Goal: Information Seeking & Learning: Find specific fact

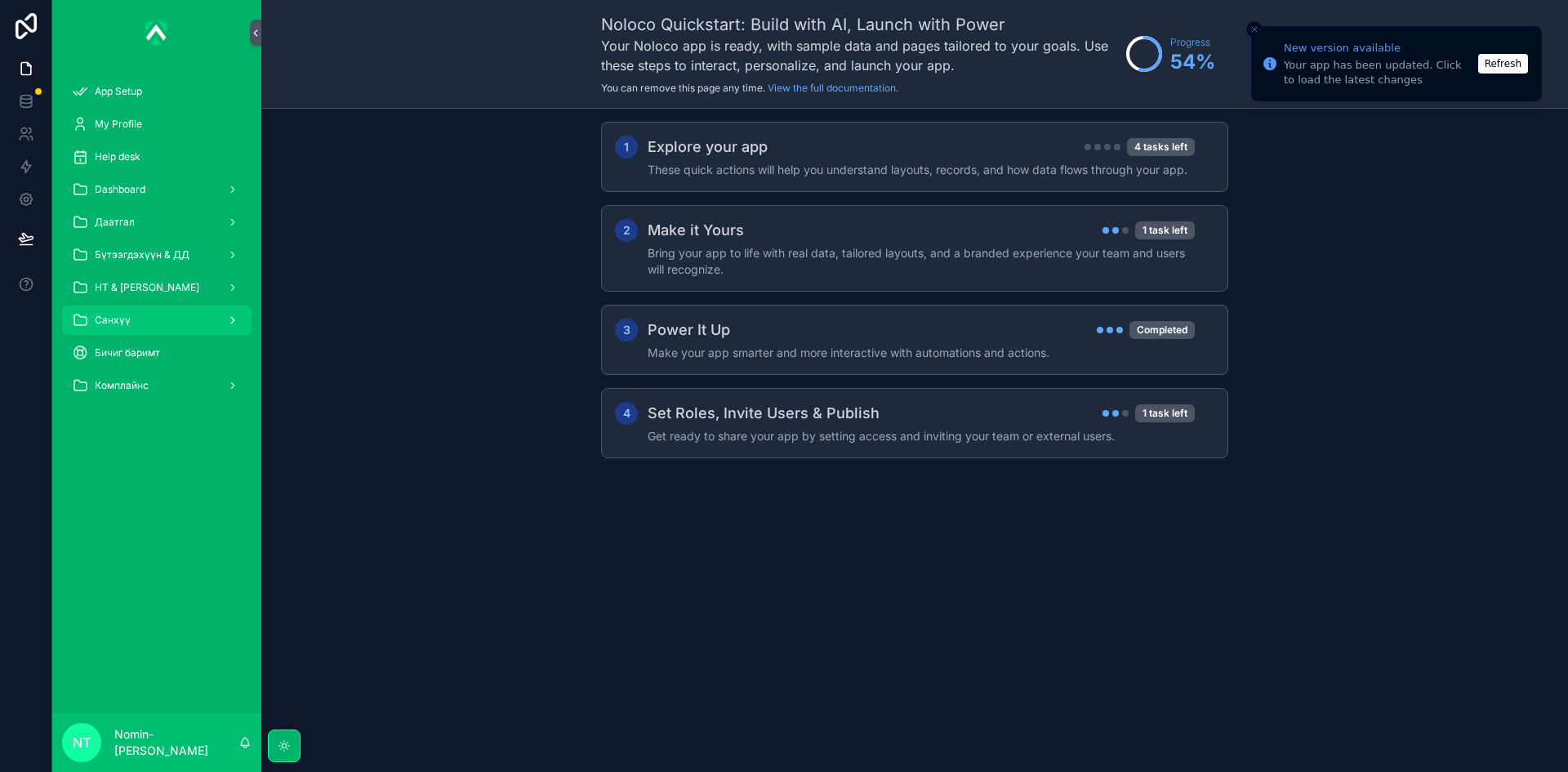
click at [119, 318] on span "Санхүү" at bounding box center [112, 320] width 36 height 13
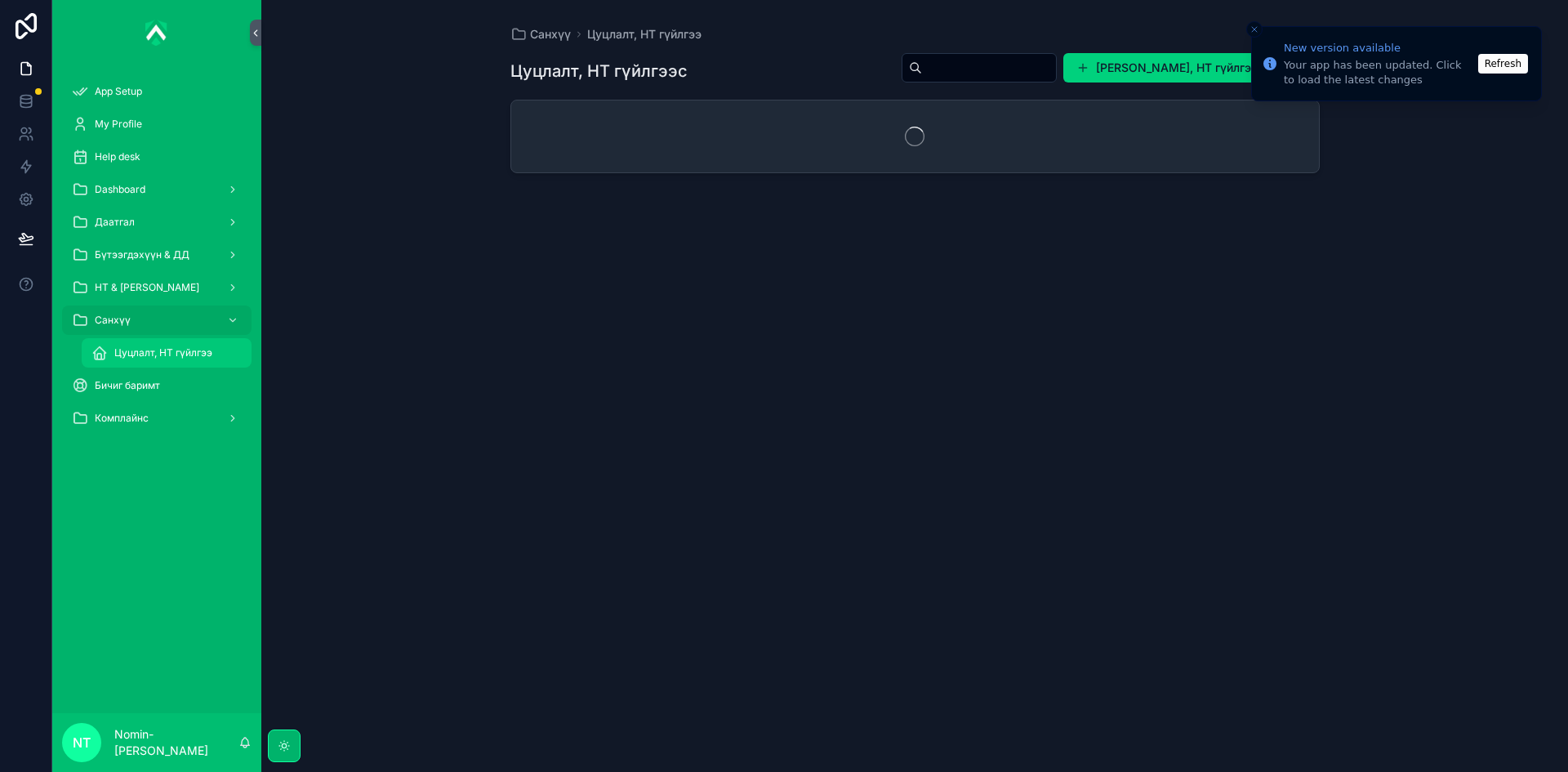
click at [192, 359] on div "Цуцлалт, НТ гүйлгээ" at bounding box center [166, 353] width 150 height 26
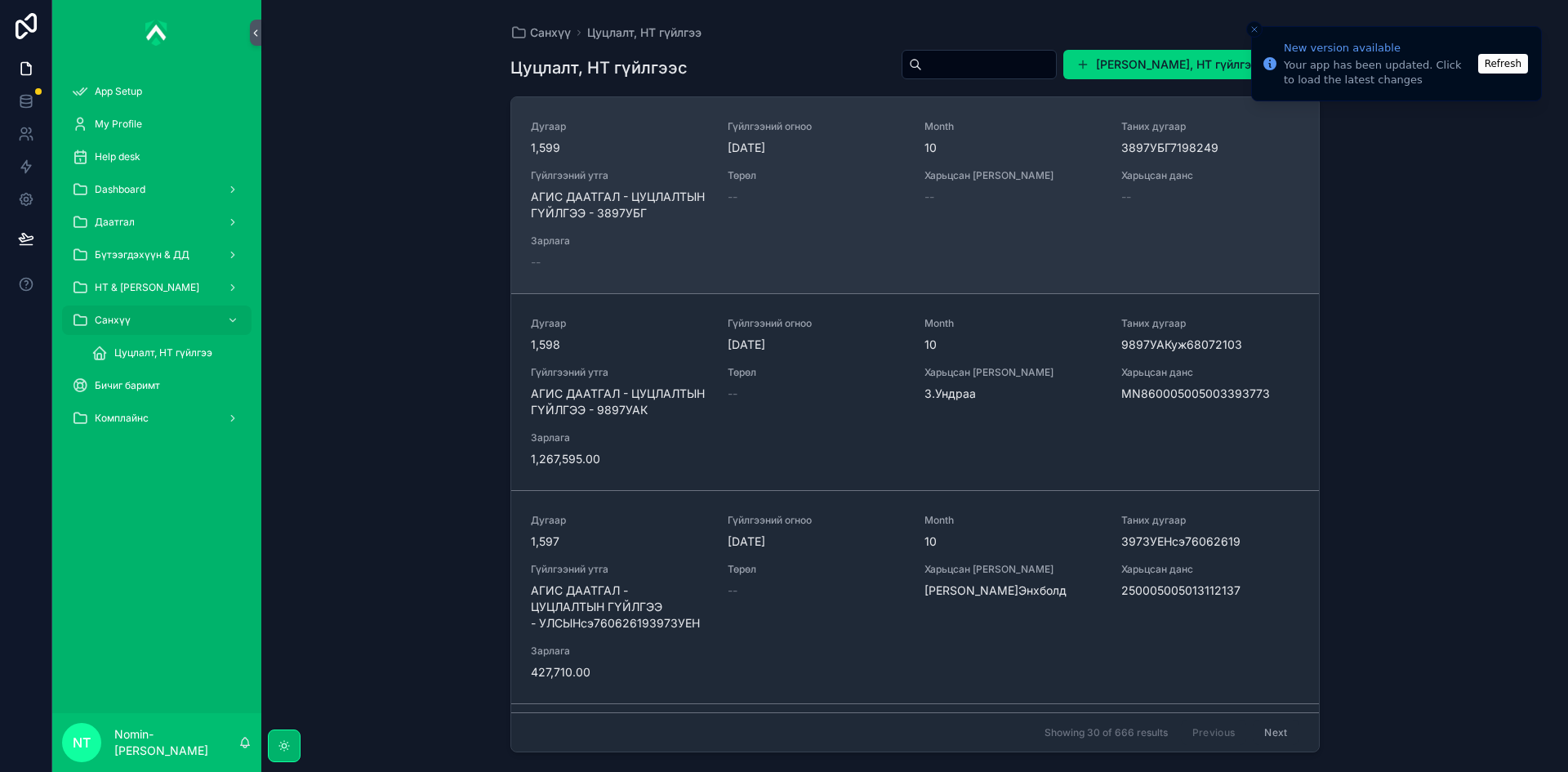
click at [817, 208] on div "Төрөл --" at bounding box center [816, 195] width 177 height 52
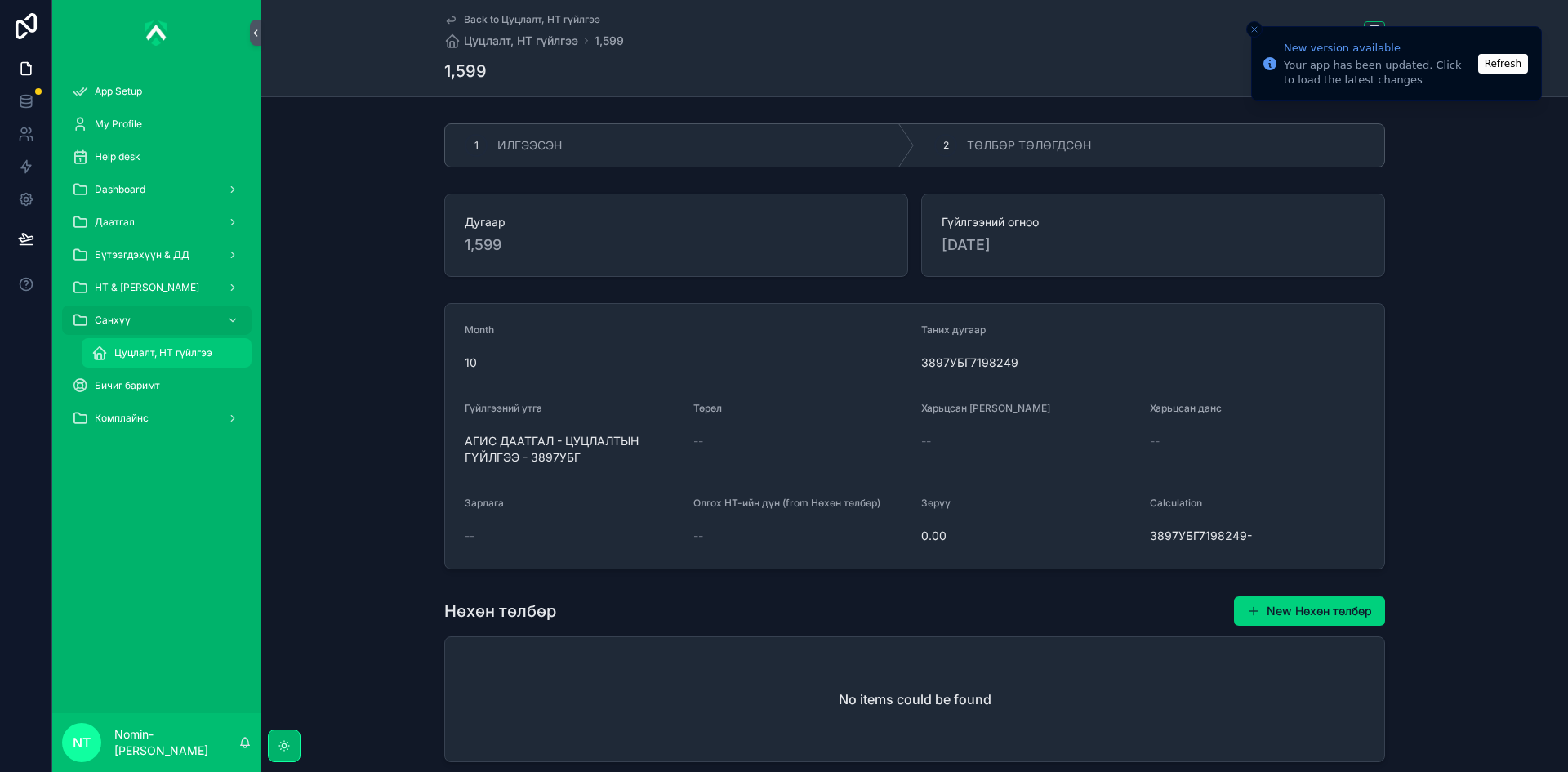
click at [162, 350] on span "Цуцлалт, НТ гүйлгээ" at bounding box center [164, 353] width 98 height 13
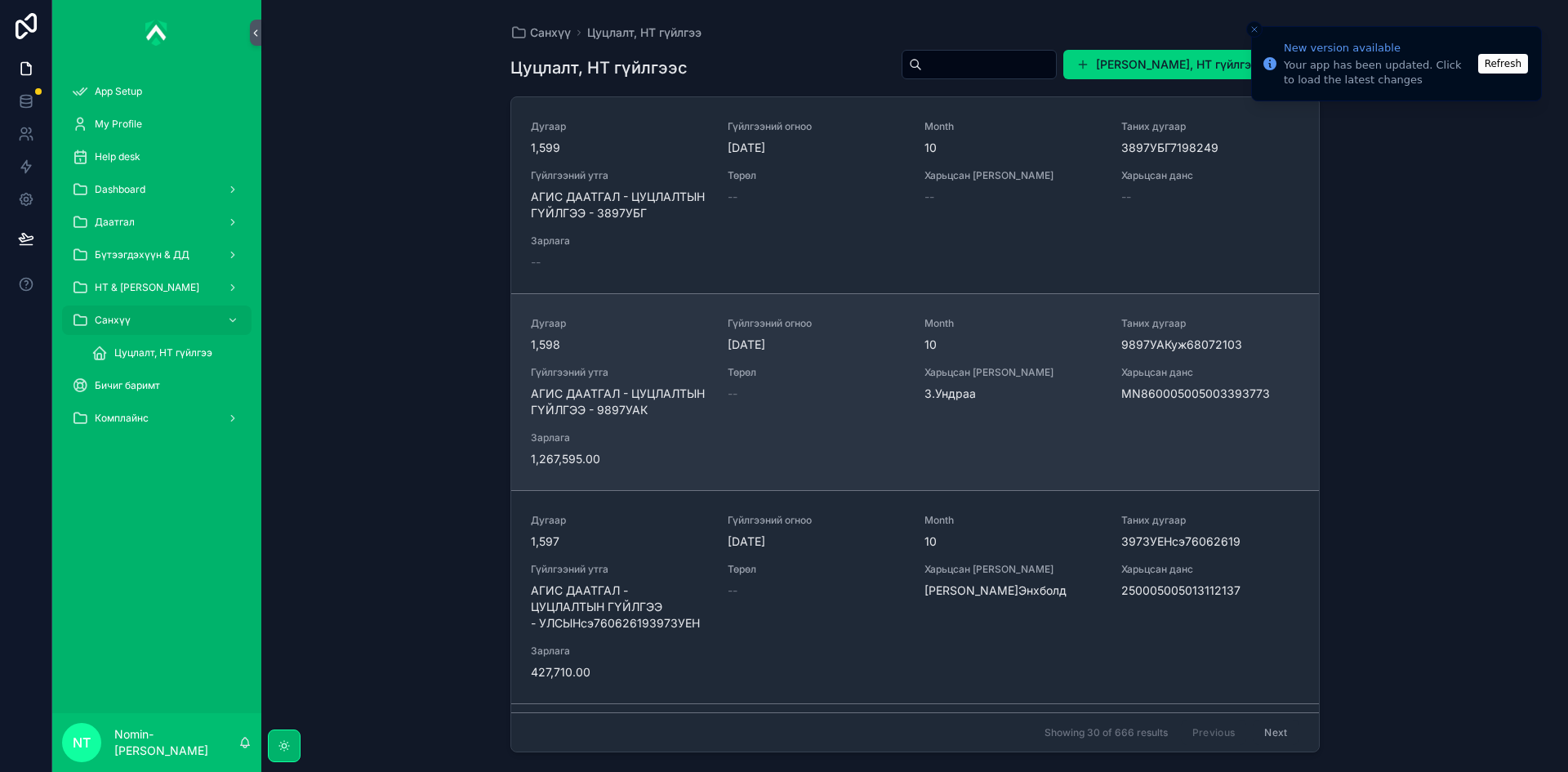
click at [670, 384] on div "Гүйлгээний утга АГИС ДААТГАЛ - ЦУЦЛАЛТЫН ГҮЙЛГЭЭ - 9897УАК" at bounding box center [619, 392] width 177 height 52
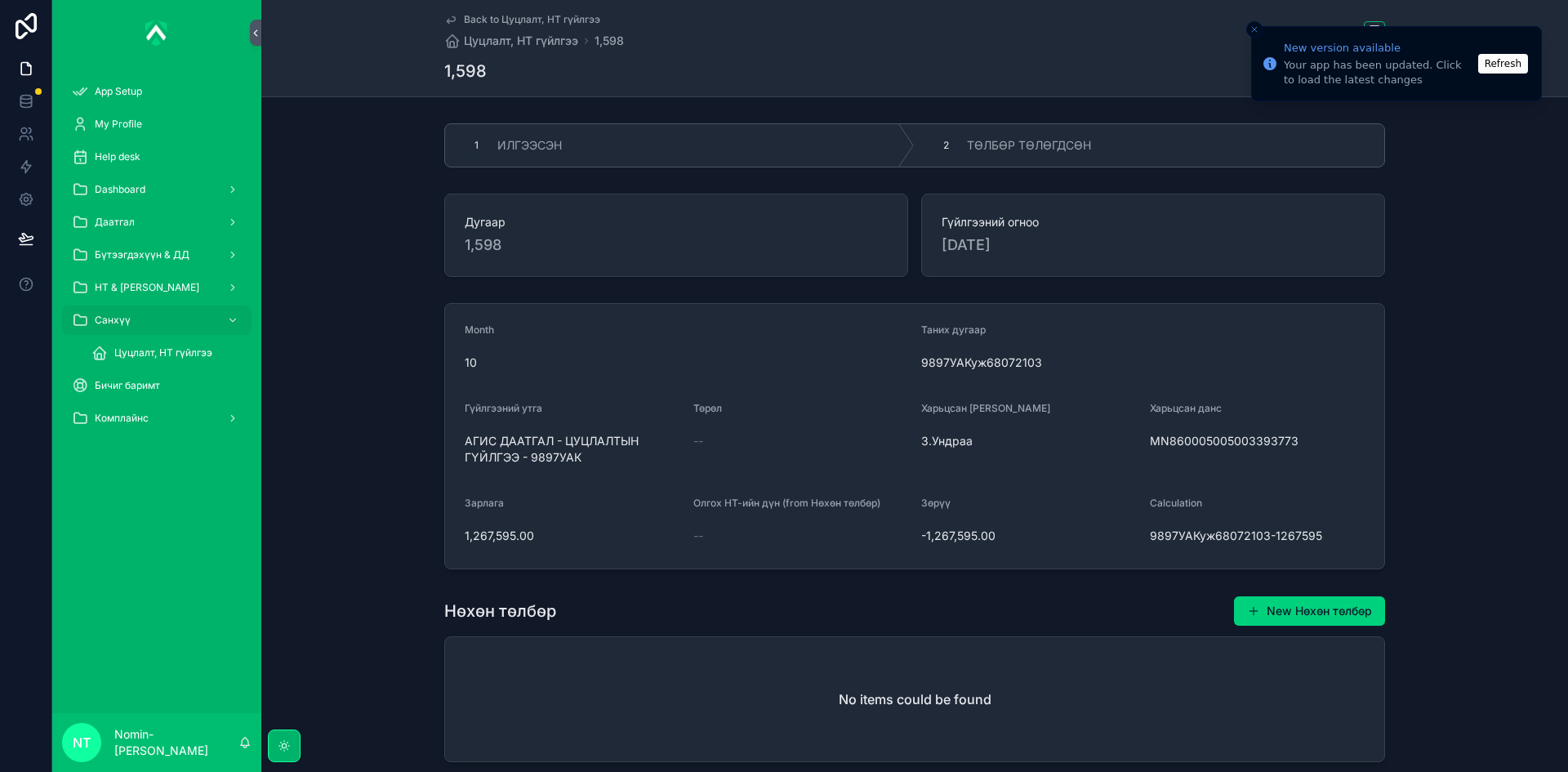
click at [1254, 31] on icon "Close toast" at bounding box center [1255, 29] width 10 height 10
drag, startPoint x: 1141, startPoint y: 440, endPoint x: 1242, endPoint y: 441, distance: 101.0
click at [1242, 441] on form "Month 10 Таних дугаар 9897УАКуж68072103 Гүйлгээний утга АГИС ДААТГАЛ - ЦУЦЛАЛТЫ…" at bounding box center [915, 436] width 939 height 265
click at [1280, 466] on div "Харьцсан данс MN860005005003393773" at bounding box center [1257, 436] width 215 height 69
drag, startPoint x: 1291, startPoint y: 448, endPoint x: 1140, endPoint y: 462, distance: 151.6
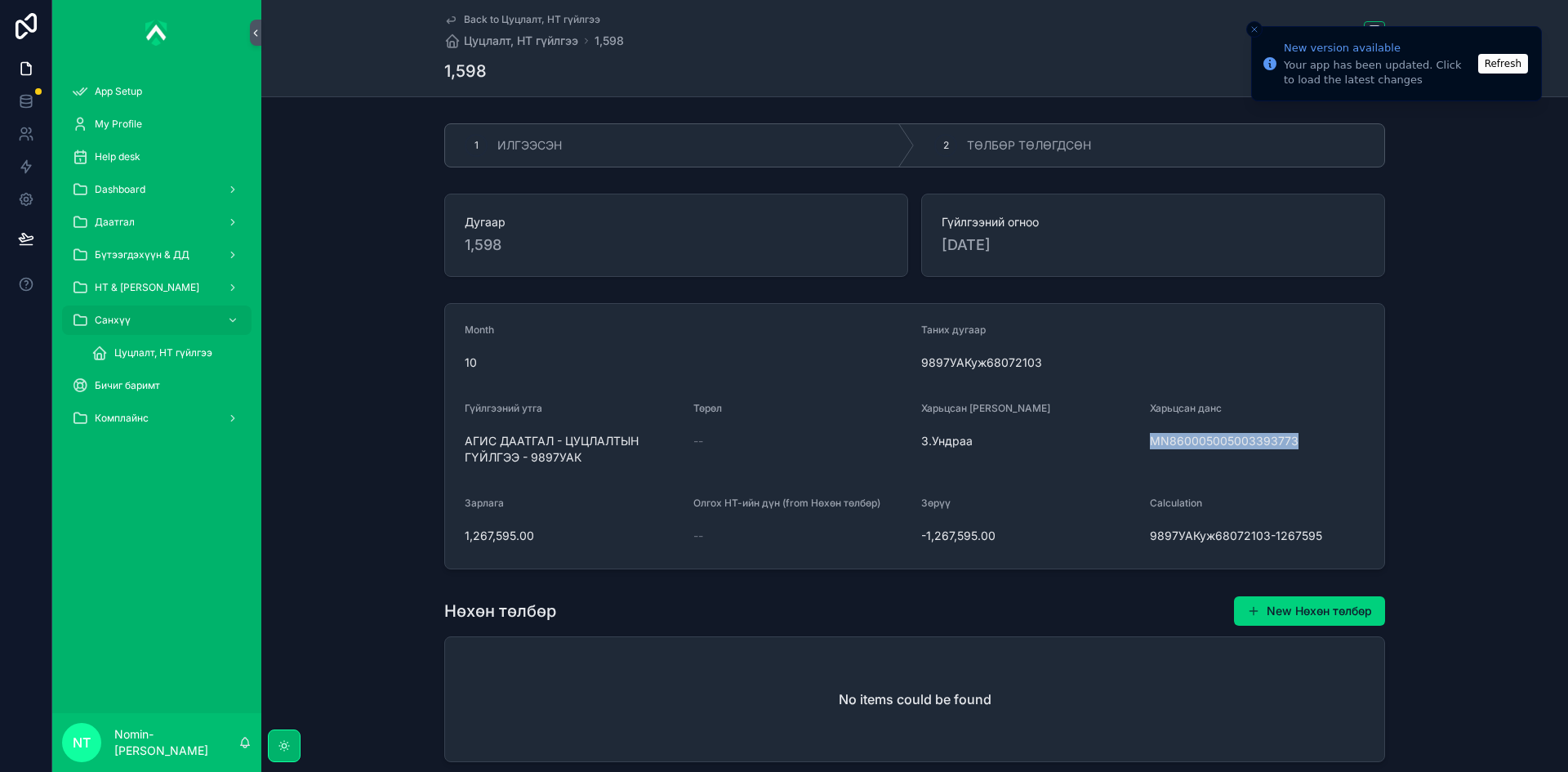
click at [1140, 462] on form "Month 10 Таних дугаар 9897УАКуж68072103 Гүйлгээний утга АГИС ДААТГАЛ - ЦУЦЛАЛТЫ…" at bounding box center [915, 436] width 939 height 265
copy span "MN860005005003393773"
drag, startPoint x: 461, startPoint y: 535, endPoint x: 530, endPoint y: 536, distance: 69.0
click at [530, 536] on span "1,267,595.00" at bounding box center [572, 537] width 215 height 17
copy span "1,267,595.00"
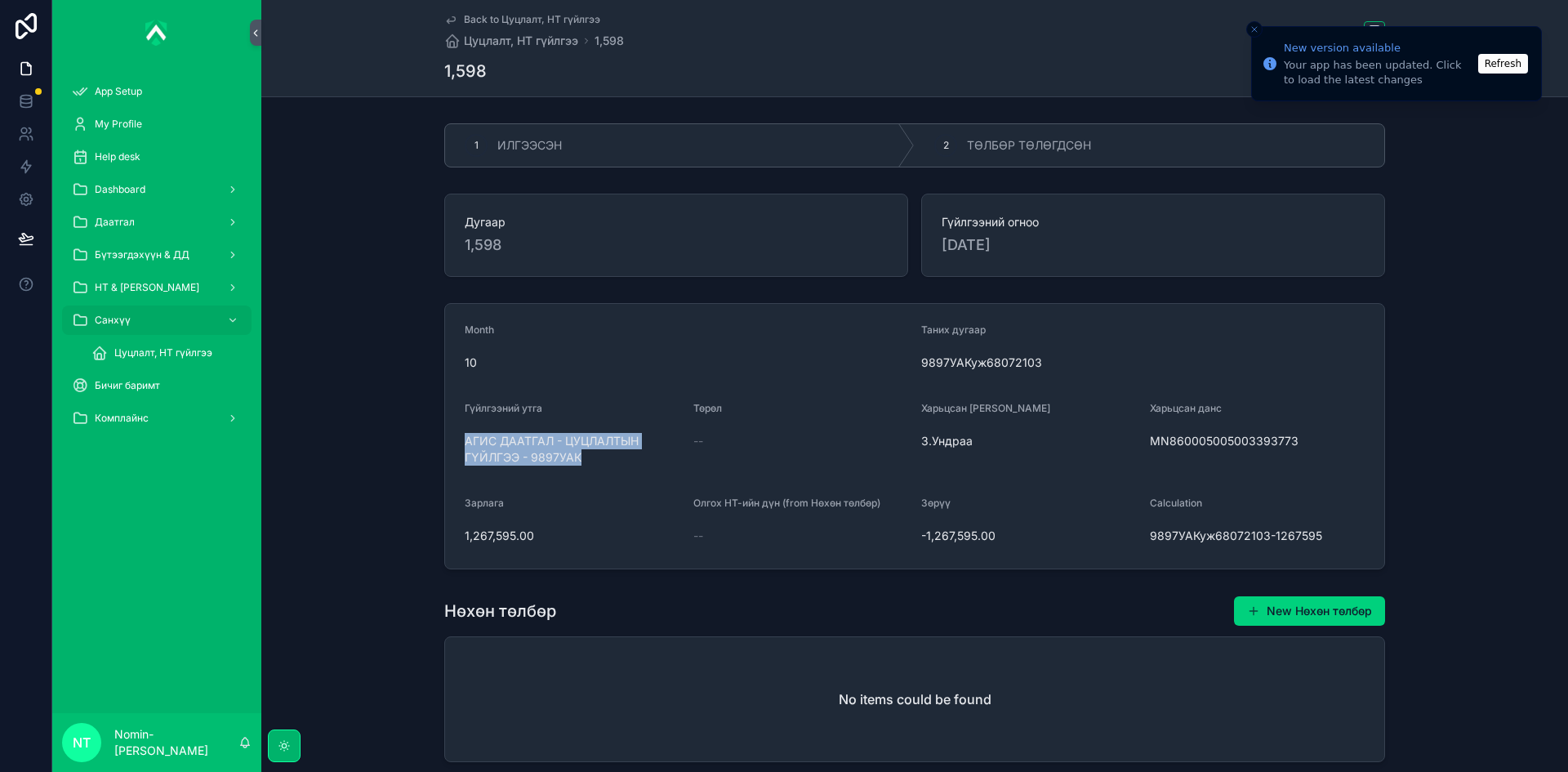
drag, startPoint x: 455, startPoint y: 438, endPoint x: 634, endPoint y: 478, distance: 183.4
click at [634, 478] on form "Month 10 Таних дугаар 9897УАКуж68072103 Гүйлгээний утга АГИС ДААТГАЛ - ЦУЦЛАЛТЫ…" at bounding box center [915, 436] width 939 height 265
copy span "АГИС ДААТГАЛ - ЦУЦЛАЛТЫН ГҮЙЛГЭЭ - 9897УАК"
